Goal: Communication & Community: Participate in discussion

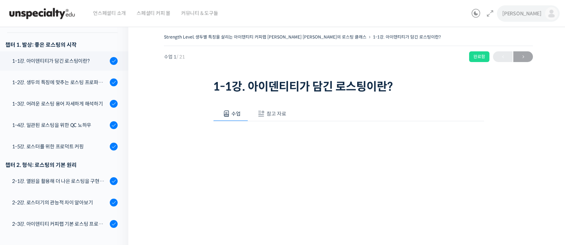
click at [543, 13] on link "[PERSON_NAME]" at bounding box center [530, 13] width 56 height 27
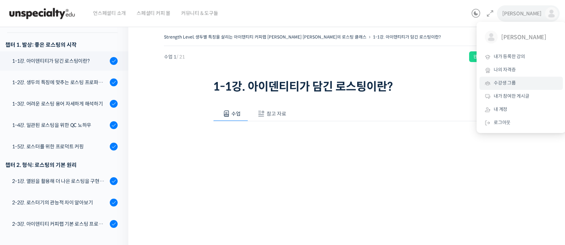
click at [507, 82] on span "수강생 그룹" at bounding box center [504, 83] width 22 height 6
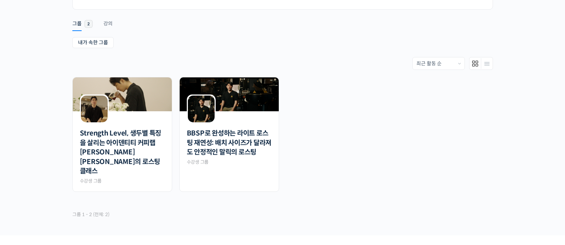
scroll to position [106, 0]
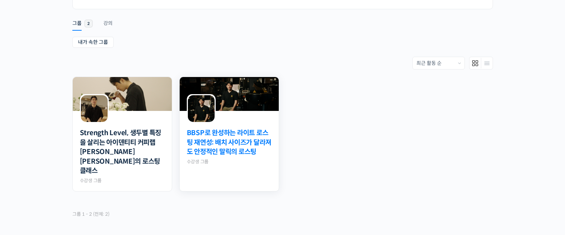
drag, startPoint x: 266, startPoint y: 159, endPoint x: 252, endPoint y: 156, distance: 13.9
click at [252, 157] on div "BBSP로 완성하는 라이트 로스팅 재연성: 배치 사이즈가 달라져도 안정적인 말릭의 로스팅 Private 수강생 그룹" at bounding box center [229, 144] width 85 height 42
click at [252, 156] on link "BBSP로 완성하는 라이트 로스팅 재연성: 배치 사이즈가 달라져도 안정적인 말릭의 로스팅" at bounding box center [229, 142] width 85 height 29
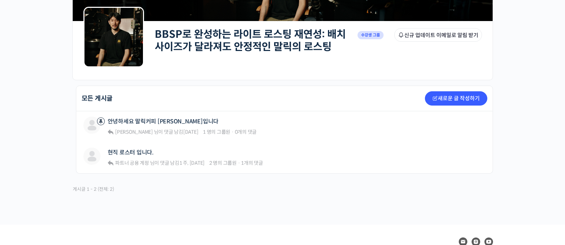
scroll to position [140, 0]
